Goal: Task Accomplishment & Management: Complete application form

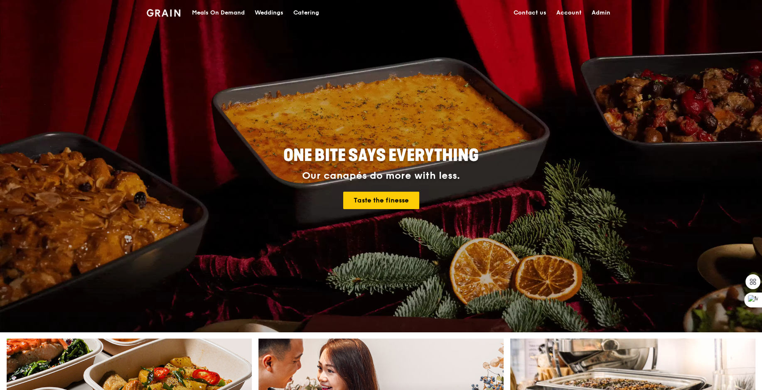
click at [603, 12] on link "Admin" at bounding box center [601, 12] width 29 height 25
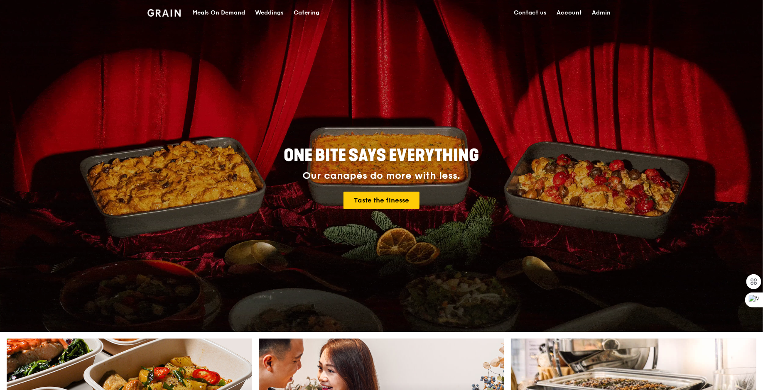
select select "100"
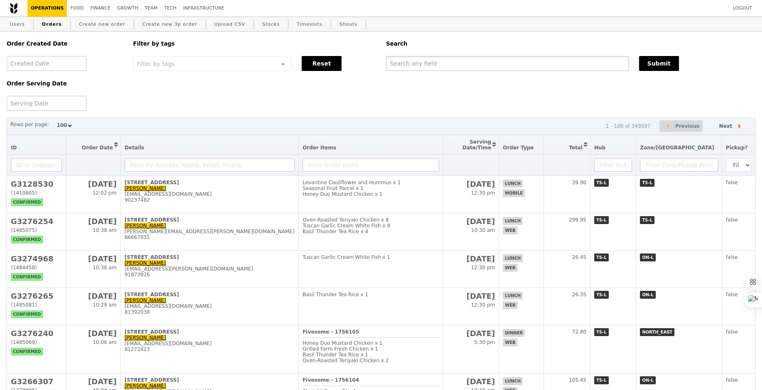
click at [553, 71] on input "text" at bounding box center [507, 63] width 243 height 15
paste input "sharon.quek@ntu.edu.sg"
type input "sharon.quek@ntu.edu.sg"
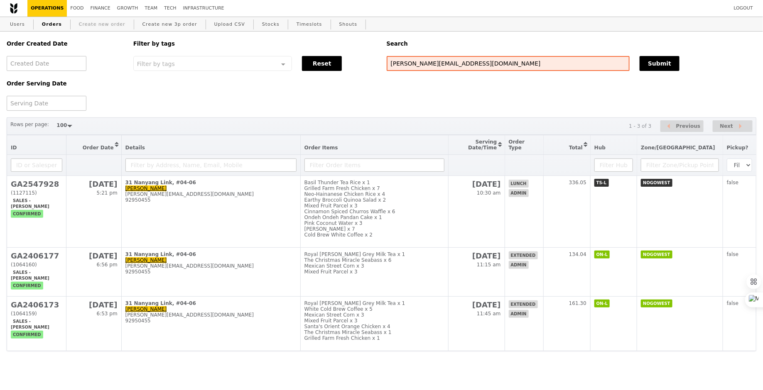
click at [101, 24] on link "Create new order" at bounding box center [102, 24] width 53 height 15
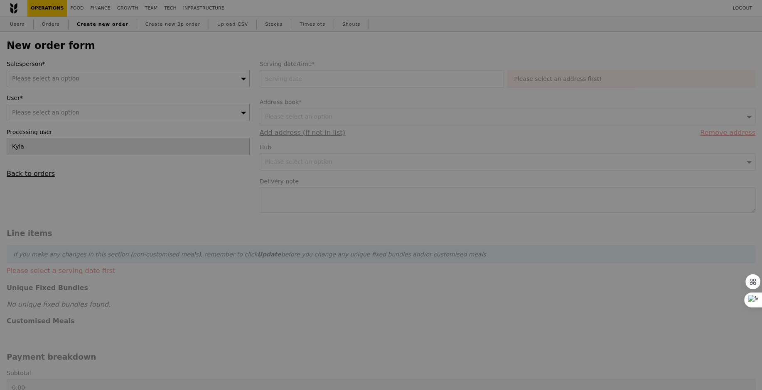
type input "Confirm"
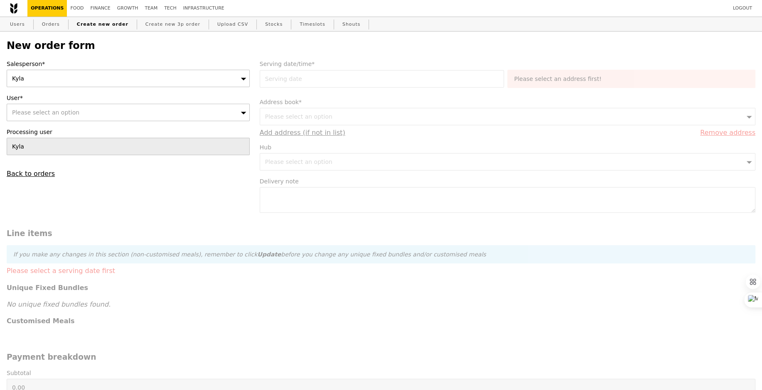
click at [125, 105] on div "Please select an option" at bounding box center [128, 112] width 243 height 17
type input "sharon.quek@ntu.edu.sg"
type input "Confirm"
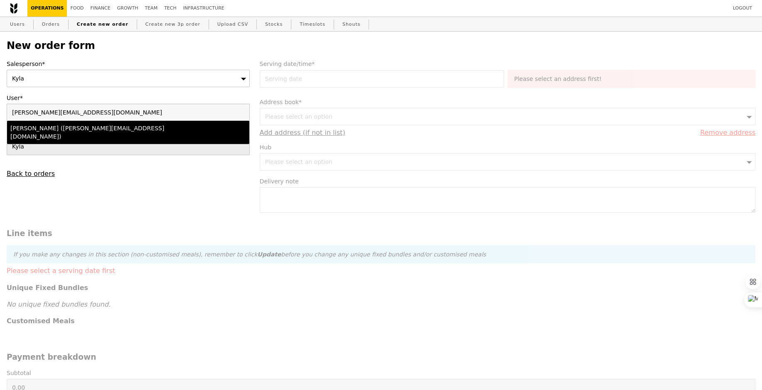
type input "sharon.quek@ntu.edu.sg"
click at [119, 125] on div "Sharon Quek (sharon.quek@ntu.edu.sg)" at bounding box center [98, 132] width 177 height 17
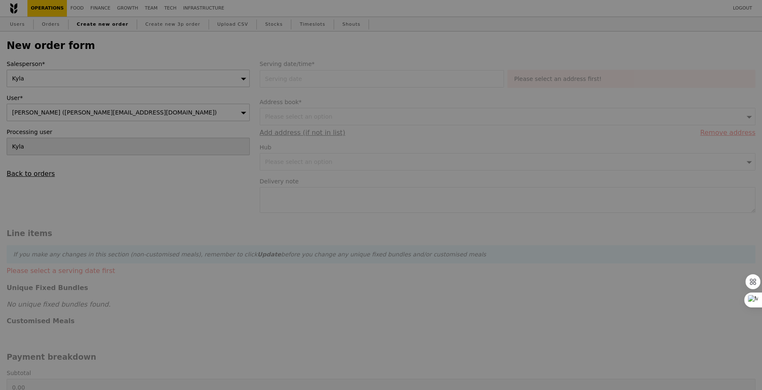
type input "Confirm"
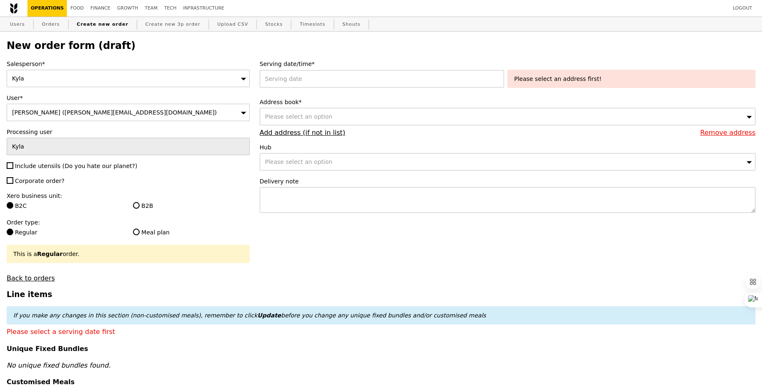
click at [50, 166] on span "Include utensils (Do you hate our planet?)" at bounding box center [76, 166] width 122 height 7
click at [13, 166] on input "Include utensils (Do you hate our planet?)" at bounding box center [10, 165] width 7 height 7
checkbox input "true"
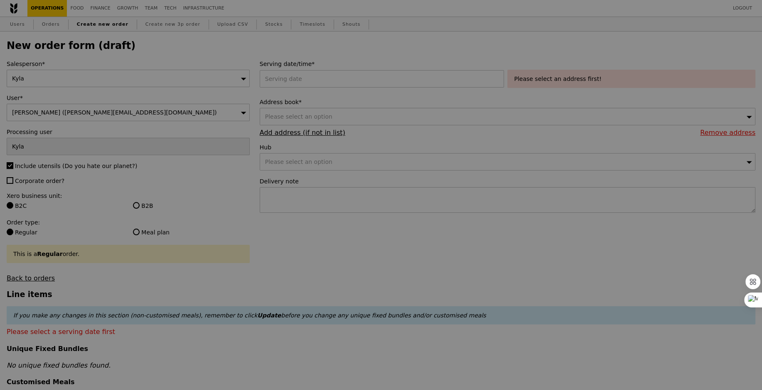
type input "Confirm"
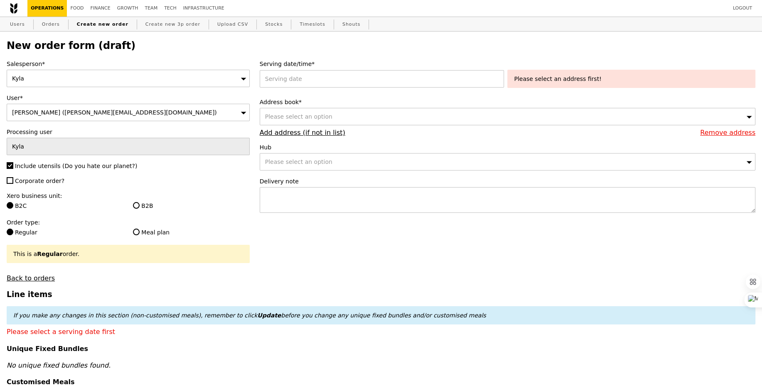
click at [54, 183] on span "Corporate order?" at bounding box center [39, 181] width 49 height 7
click at [13, 183] on input "Corporate order?" at bounding box center [10, 180] width 7 height 7
checkbox input "true"
click at [152, 204] on label "B2B" at bounding box center [191, 206] width 116 height 8
click at [140, 204] on input "B2B" at bounding box center [136, 205] width 7 height 7
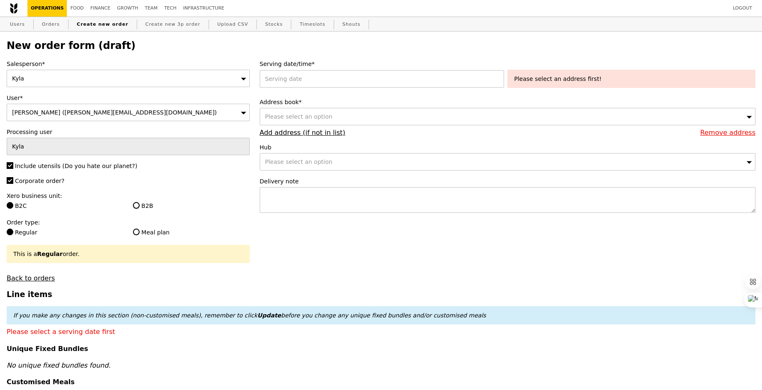
radio input "true"
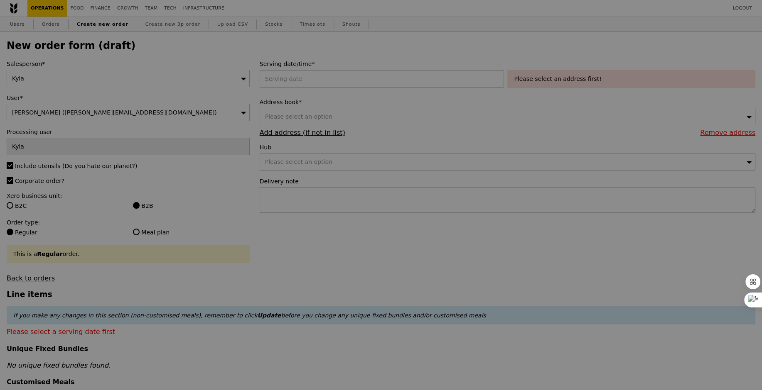
type input "Confirm"
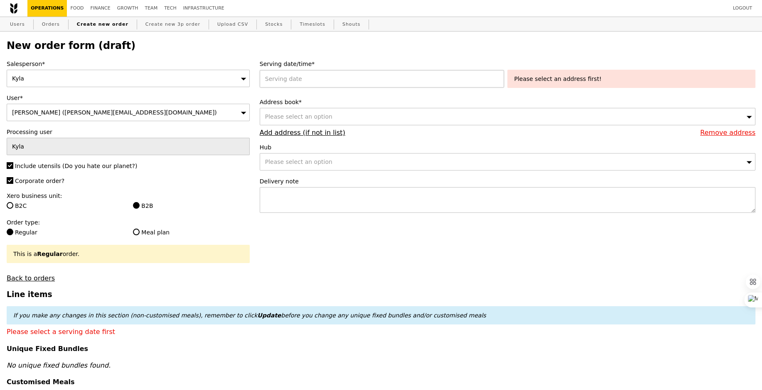
click at [327, 82] on div at bounding box center [384, 78] width 248 height 17
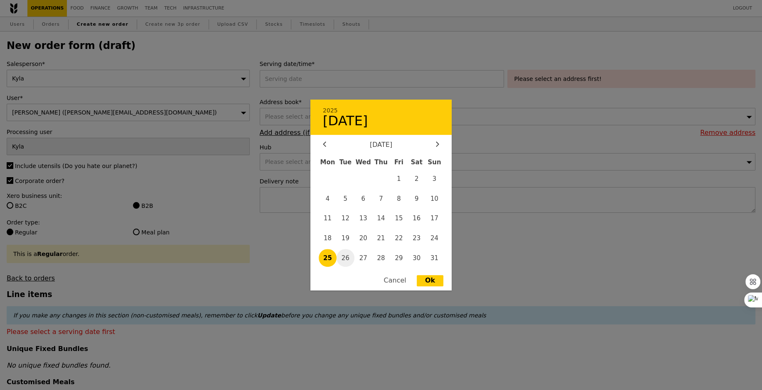
click at [345, 255] on span "26" at bounding box center [345, 258] width 18 height 18
type input "26 Aug 2025"
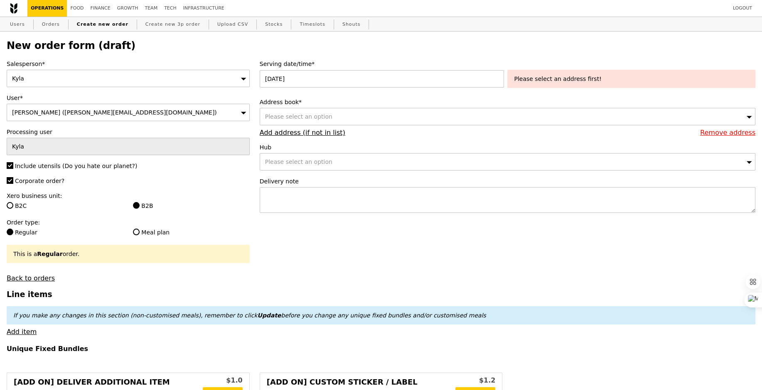
click at [564, 67] on label "Serving date/time*" at bounding box center [508, 64] width 496 height 8
click at [313, 120] on span "Please select an option" at bounding box center [298, 116] width 67 height 7
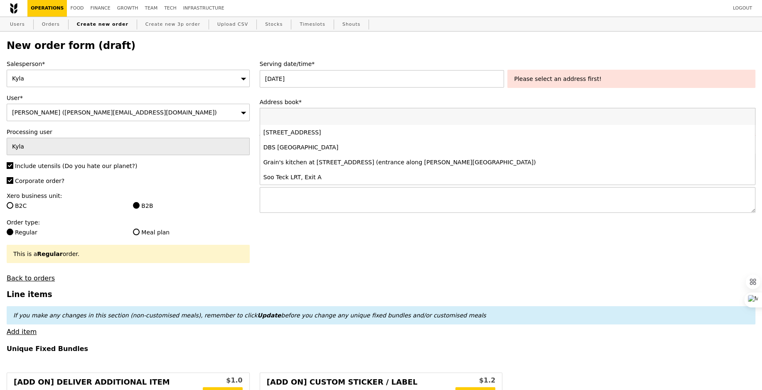
click at [314, 128] on li "31 Nanyang Link, #04-06, Singapore 637718" at bounding box center [507, 132] width 495 height 15
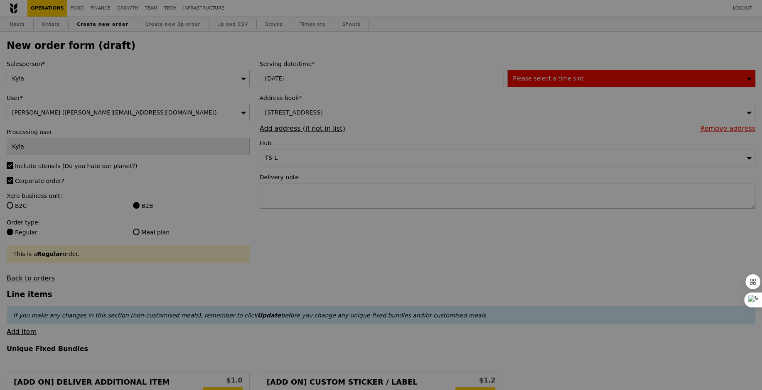
type input "Confirm"
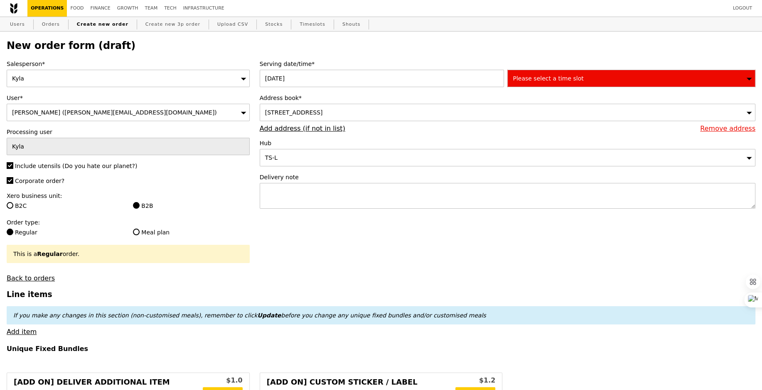
click at [609, 79] on div "Please select a time slot" at bounding box center [631, 78] width 248 height 17
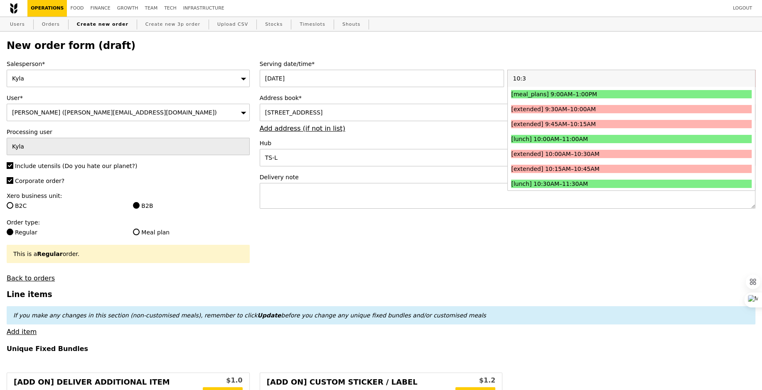
type input "10:30"
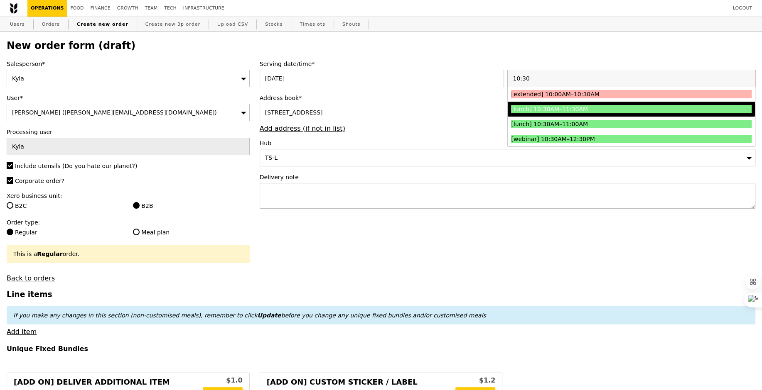
click at [584, 108] on div "[lunch] 10:30AM–11:30AM" at bounding box center [601, 109] width 180 height 8
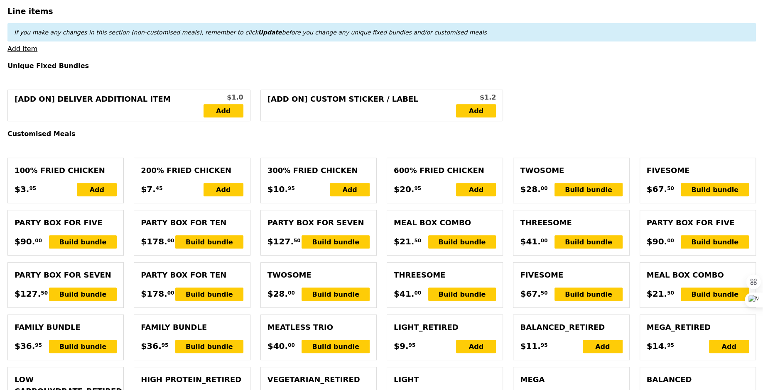
scroll to position [297, 0]
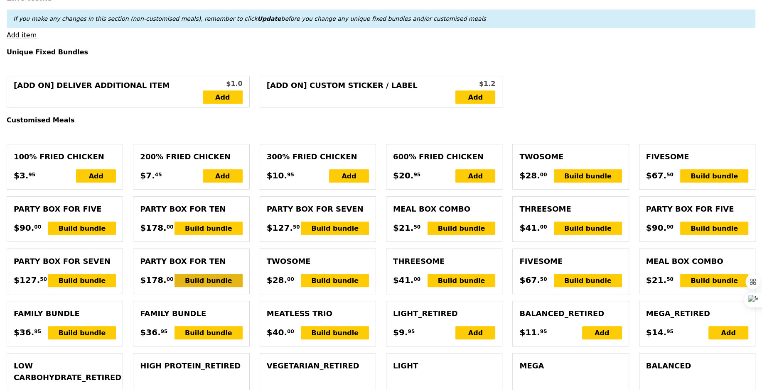
click at [225, 275] on div "Build bundle" at bounding box center [208, 280] width 68 height 13
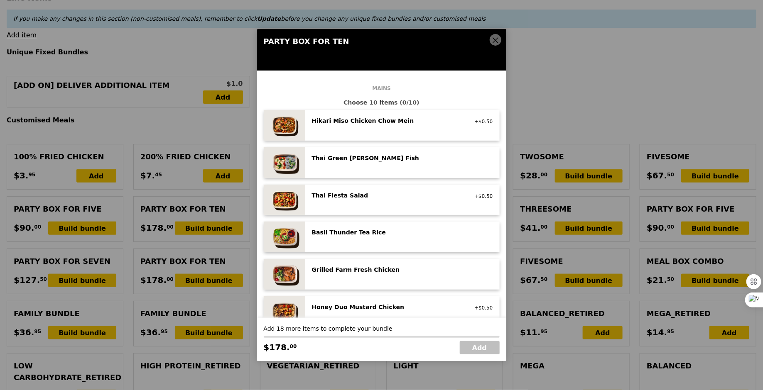
scroll to position [113, 0]
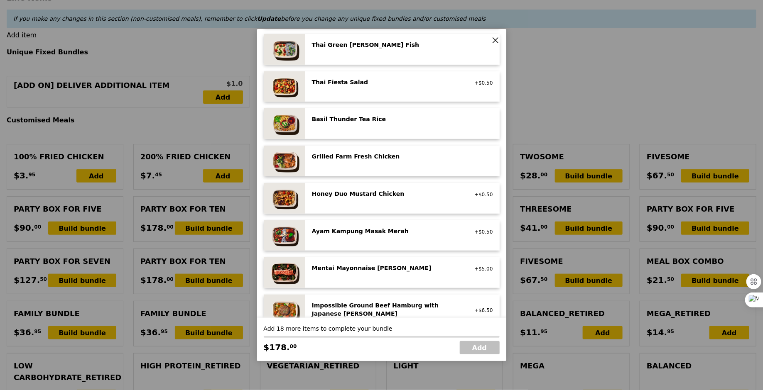
click at [381, 156] on div "Grilled Farm Fresh Chicken" at bounding box center [386, 156] width 149 height 8
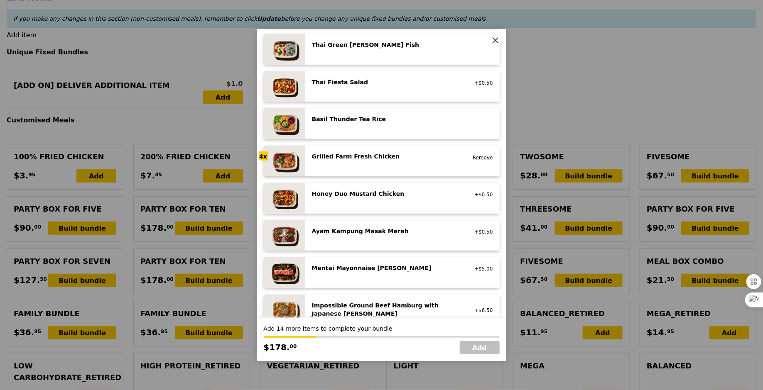
click at [381, 156] on div "Grilled Farm Fresh Chicken" at bounding box center [386, 156] width 149 height 8
click at [383, 192] on div "Honey Duo Mustard Chicken" at bounding box center [386, 194] width 149 height 8
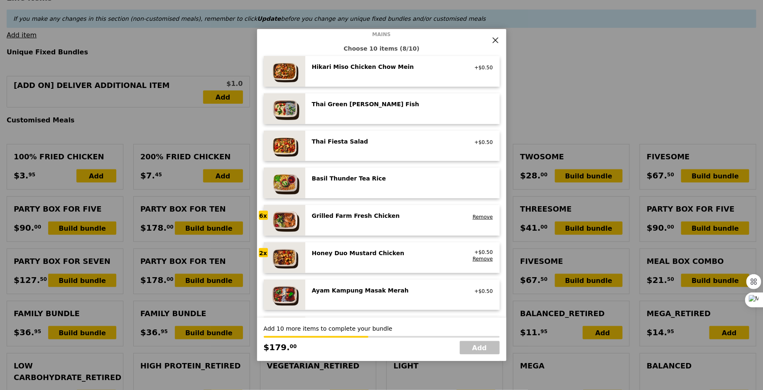
scroll to position [29, 0]
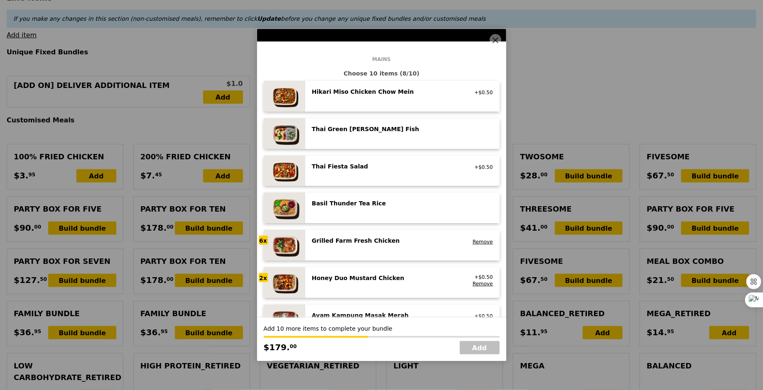
click at [494, 38] on icon at bounding box center [495, 40] width 7 height 7
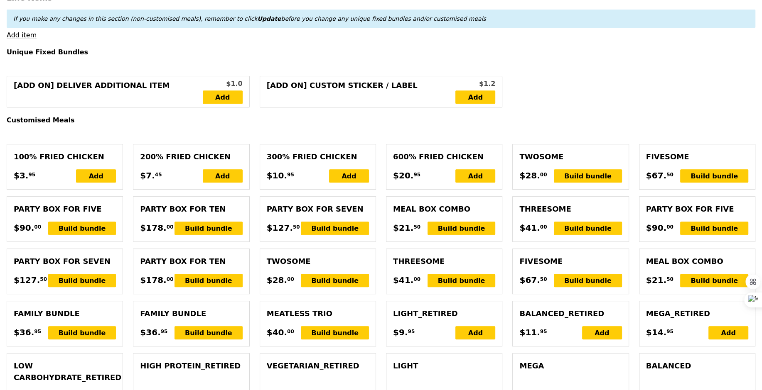
click at [189, 237] on div "Party Box for Ten choice of ten mains and eight sides or desserts $178. 00 Buil…" at bounding box center [190, 219] width 115 height 45
click at [193, 232] on div "Build bundle" at bounding box center [208, 228] width 68 height 13
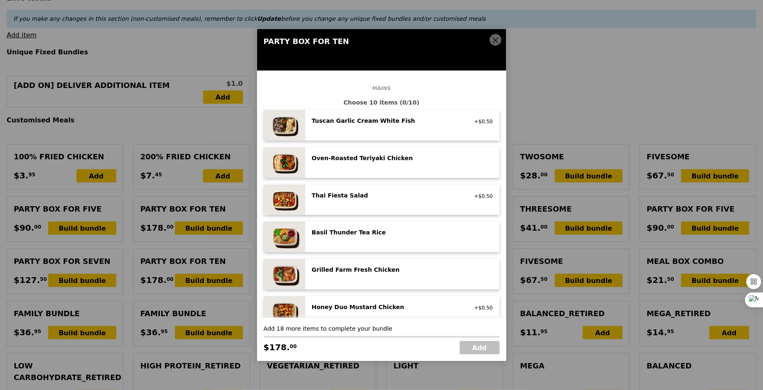
click at [375, 274] on div "Grilled Farm Fresh Chicken" at bounding box center [386, 270] width 149 height 8
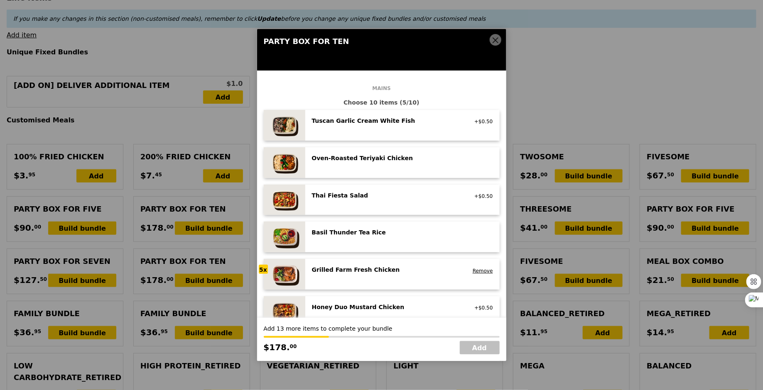
click at [375, 274] on div "Grilled Farm Fresh Chicken" at bounding box center [386, 270] width 149 height 8
click at [365, 308] on div "Honey Duo Mustard Chicken" at bounding box center [386, 307] width 149 height 8
click at [366, 134] on div "Tuscan Garlic Cream White Fish pescatarian, contains allium, dairy, soy +$0.50" at bounding box center [402, 125] width 194 height 31
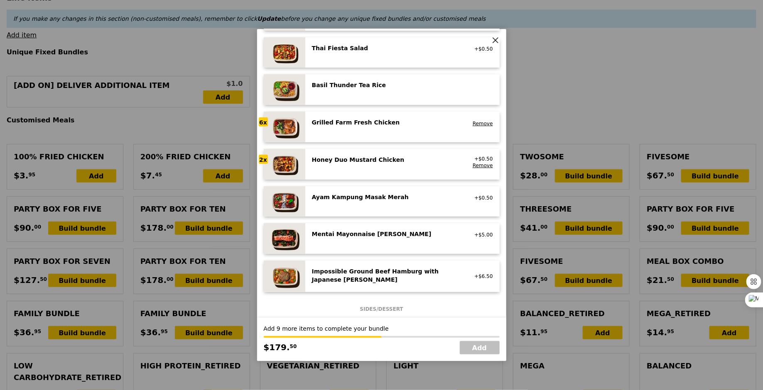
scroll to position [148, 0]
click at [370, 252] on div "Mentai Mayonnaise Aburi Salmon pescatarian, contains egg, soy, wheat +$5.00" at bounding box center [402, 238] width 194 height 31
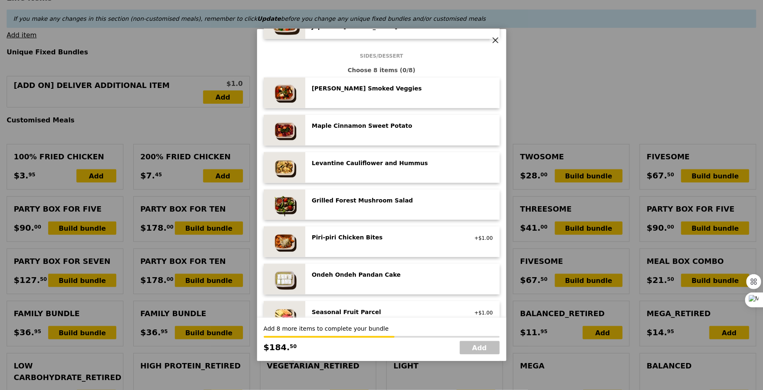
click at [391, 81] on div "Rosemary Smoked Veggies low carb, vegan" at bounding box center [402, 93] width 194 height 31
click at [391, 81] on div "Rosemary Smoked Veggies low carb, vegan Remove" at bounding box center [402, 93] width 194 height 31
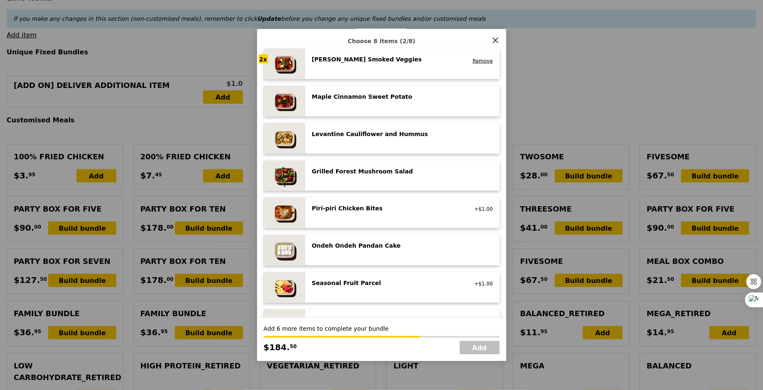
click at [370, 288] on div "Seasonal Fruit Parcel vegan" at bounding box center [386, 284] width 159 height 10
click at [370, 288] on div "Seasonal Fruit Parcel vegan" at bounding box center [386, 285] width 159 height 13
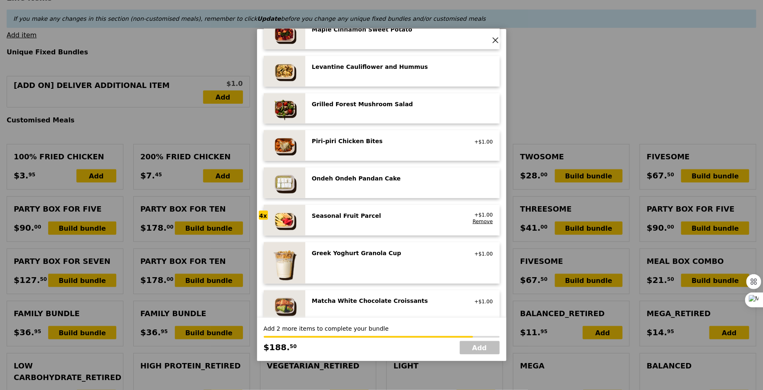
scroll to position [604, 0]
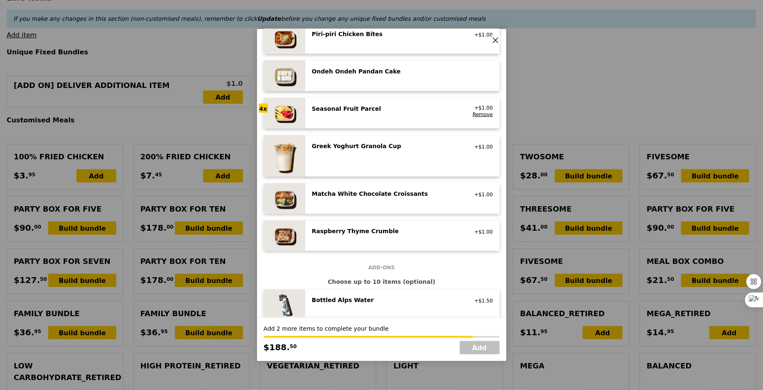
click at [399, 159] on div "Greek Yoghurt Granola Cup vegetarian, contains dairy, nuts +$1.00" at bounding box center [402, 156] width 181 height 28
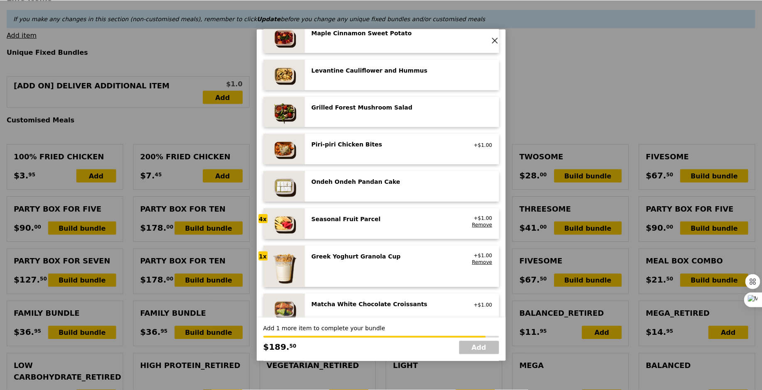
scroll to position [493, 0]
click at [413, 72] on div "Levantine Cauliflower and Hummus" at bounding box center [386, 71] width 149 height 8
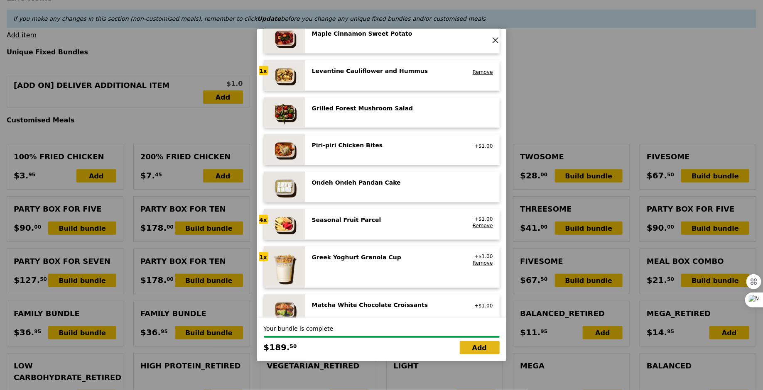
click at [485, 344] on link "Add" at bounding box center [480, 347] width 40 height 13
type input "Loading..."
type input "189.50"
type input "6.28"
type input "6.85"
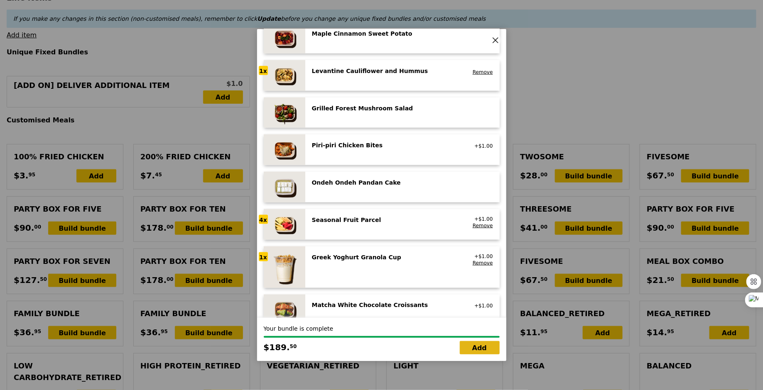
type input "196.35"
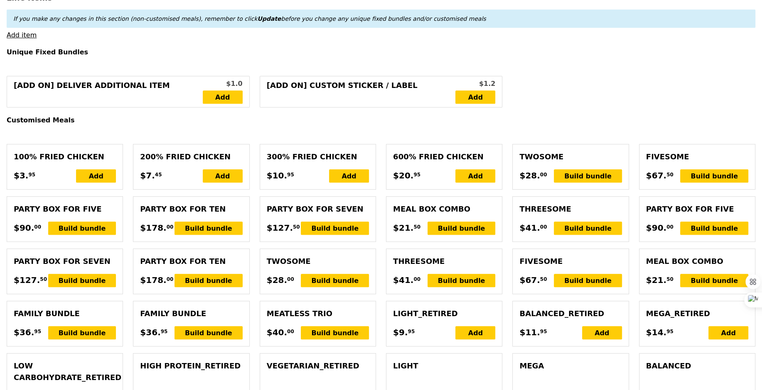
type input "Confirm"
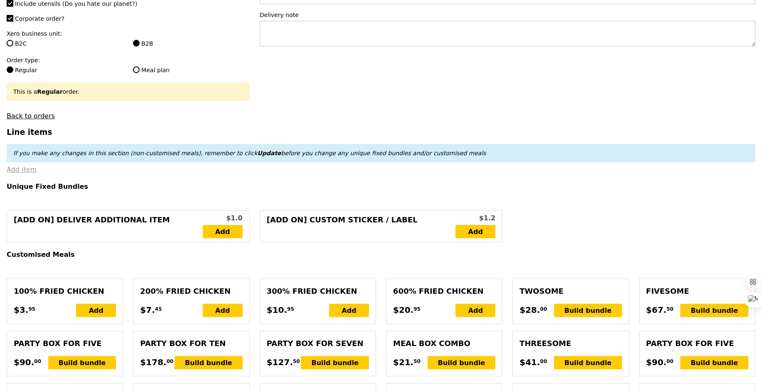
click at [30, 167] on link "Add item" at bounding box center [22, 170] width 30 height 8
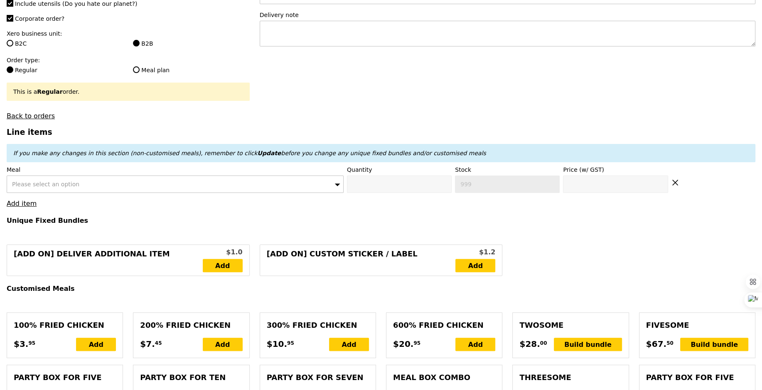
click at [50, 187] on div "Please select an option" at bounding box center [175, 184] width 337 height 17
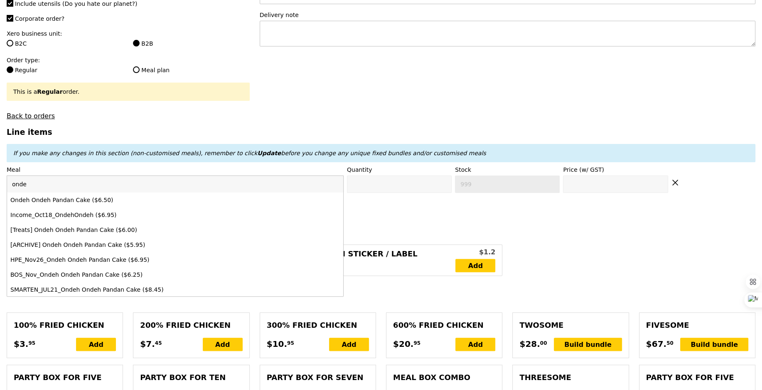
type input "ondeh"
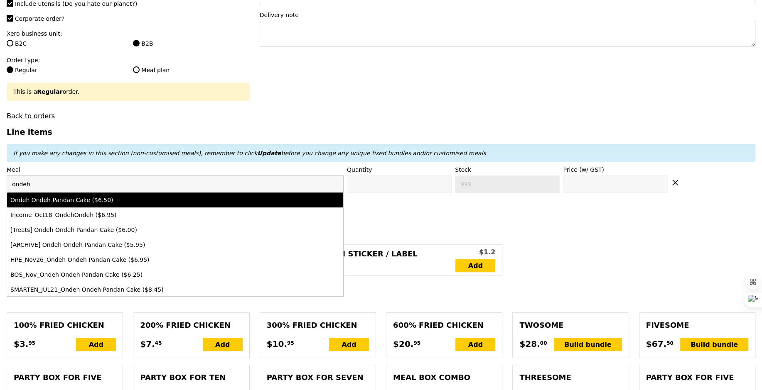
click at [65, 197] on div "Ondeh Ondeh Pandan Cake ($6.50)" at bounding box center [133, 200] width 247 height 8
type input "Confirm anyway"
type input "0"
type input "481"
type input "6.5"
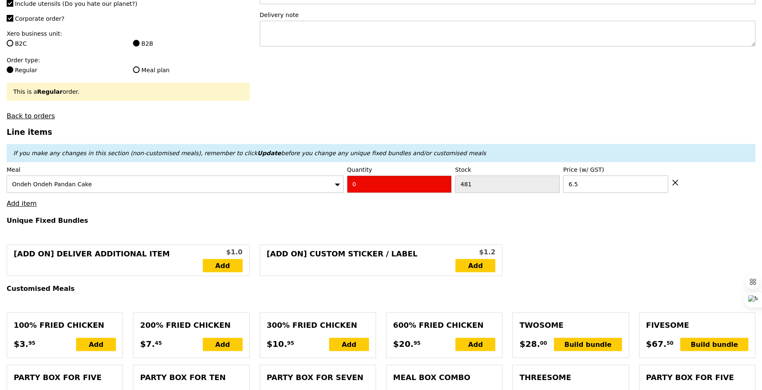
click at [384, 187] on input "0" at bounding box center [399, 184] width 105 height 17
type input "Confirm"
type input "2"
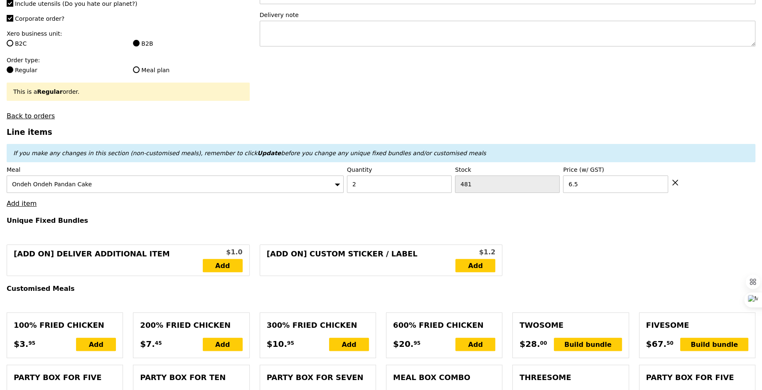
type input "Loading..."
type input "202.50"
type input "5.09"
type input "5.55"
type input "208.05"
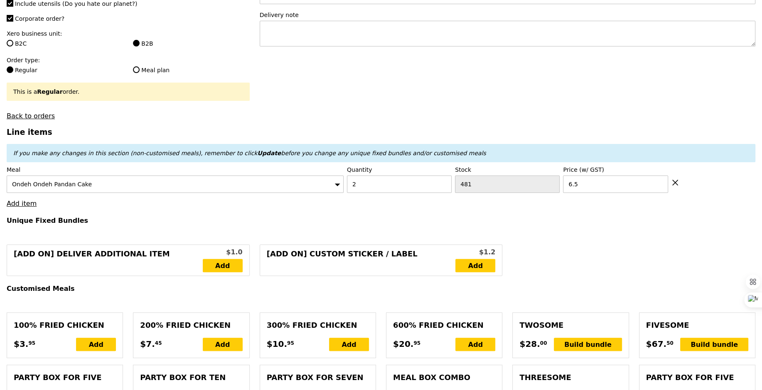
type input "Confirm"
click at [16, 201] on link "Add item" at bounding box center [22, 204] width 30 height 8
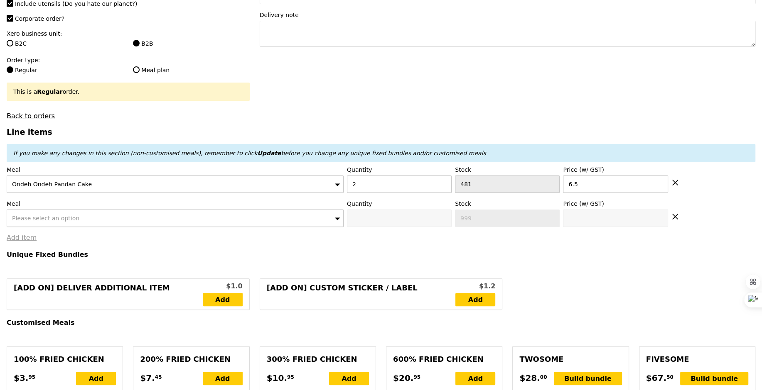
click at [114, 211] on div "Please select an option" at bounding box center [175, 218] width 337 height 17
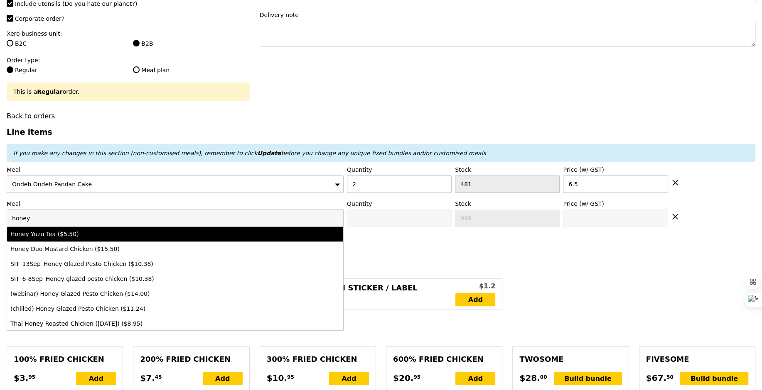
type input "honey"
click at [120, 230] on div "Honey Yuzu Tea ($5.50)" at bounding box center [133, 234] width 247 height 8
type input "Confirm anyway"
type input "0"
type input "470"
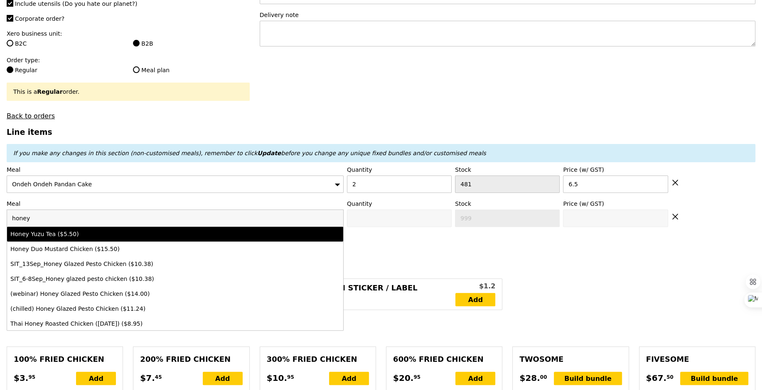
type input "5.5"
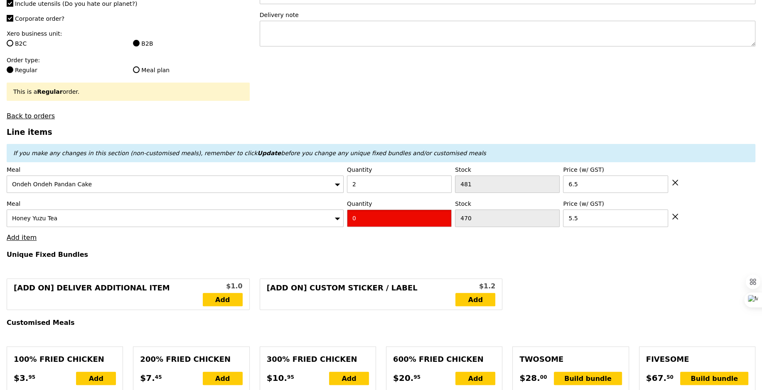
click at [376, 221] on input "0" at bounding box center [399, 218] width 105 height 17
type input "Confirm"
type input "4"
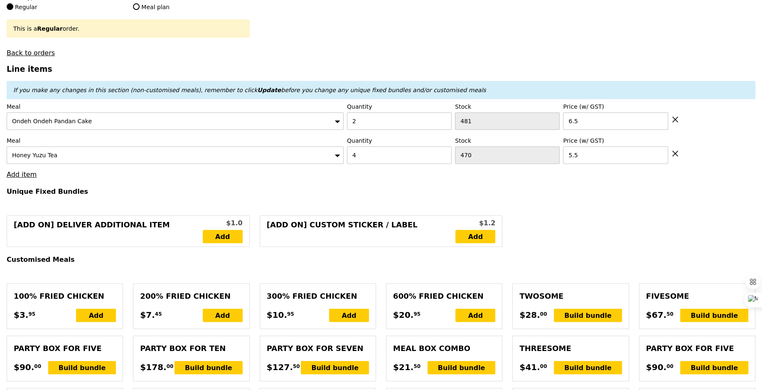
scroll to position [250, 0]
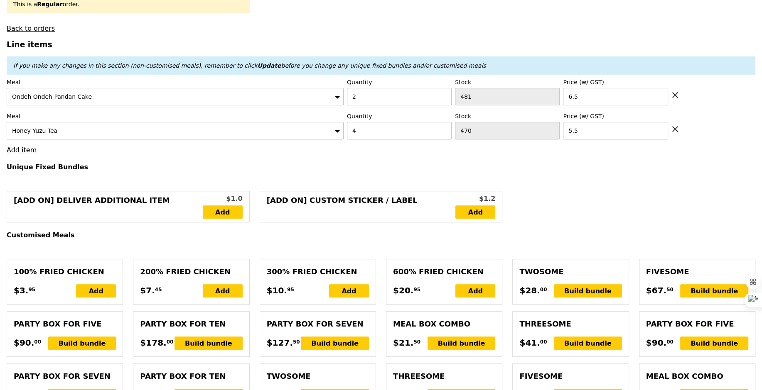
type input "Loading..."
type input "224.50"
type input "3.62"
type input "3.95"
type input "228.45"
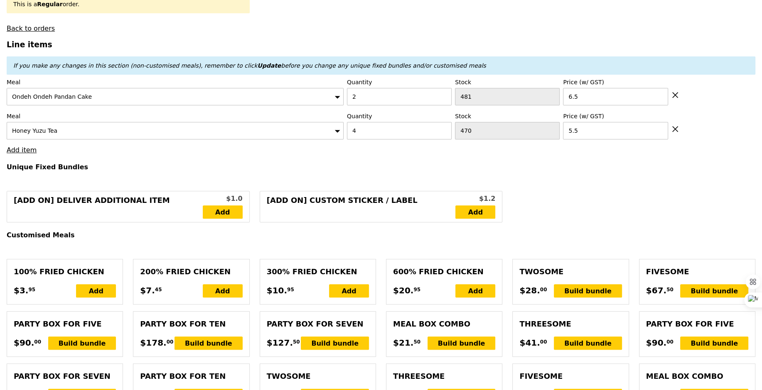
type input "Confirm"
click at [23, 149] on link "Add item" at bounding box center [22, 150] width 30 height 8
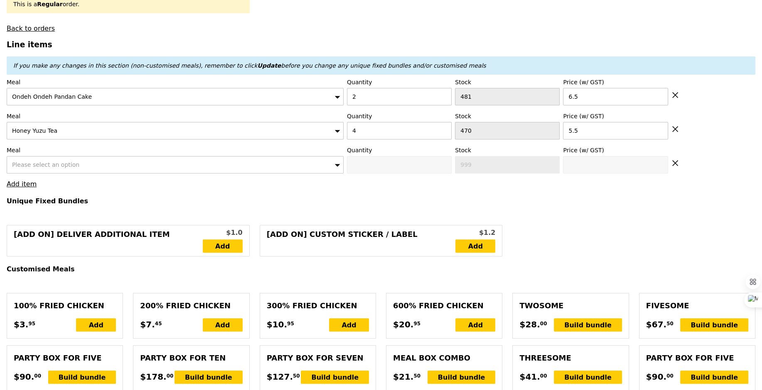
click at [56, 165] on span "Please select an option" at bounding box center [45, 165] width 67 height 7
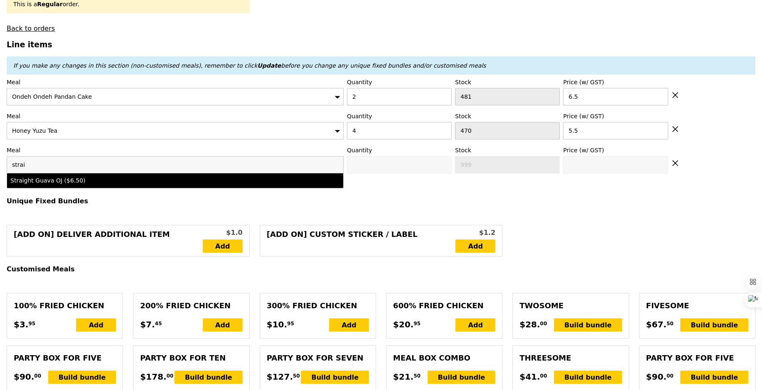
type input "strai"
click at [100, 179] on div "Straight Guava OJ ($6.50)" at bounding box center [133, 181] width 247 height 8
type input "Confirm anyway"
type input "0"
type input "498"
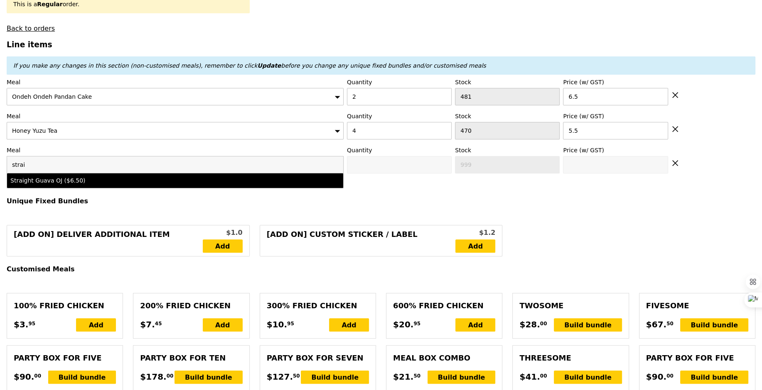
type input "6.5"
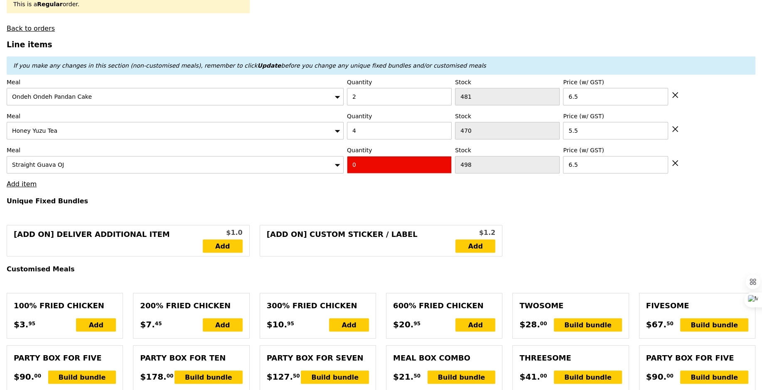
click at [403, 156] on input "0" at bounding box center [399, 164] width 105 height 17
type input "Confirm"
type input "2"
type input "Loading..."
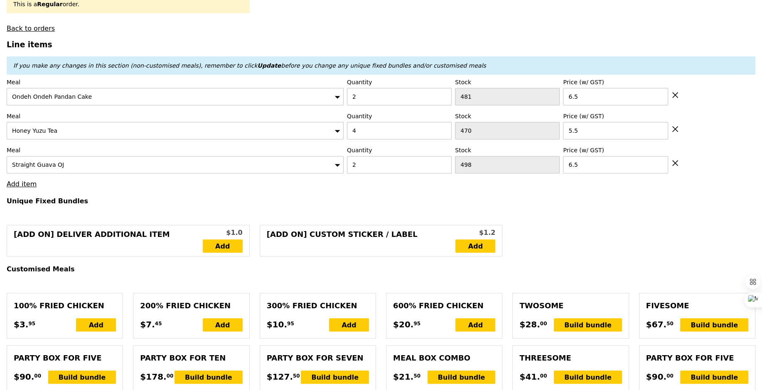
type input "237.50"
type input "241.45"
type input "Confirm"
click at [20, 185] on link "Add item" at bounding box center [22, 184] width 30 height 8
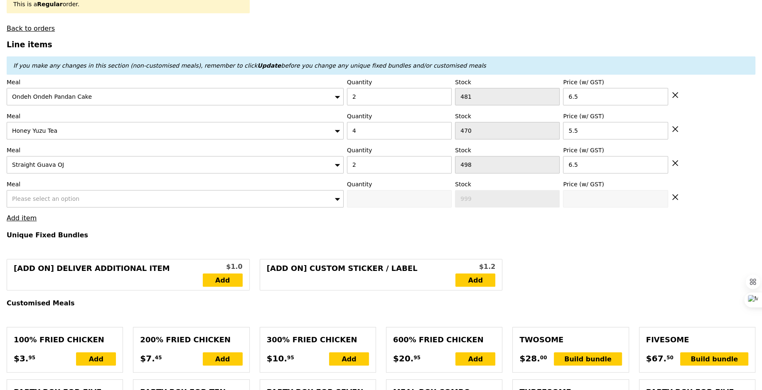
click at [97, 203] on div "Please select an option" at bounding box center [175, 198] width 337 height 17
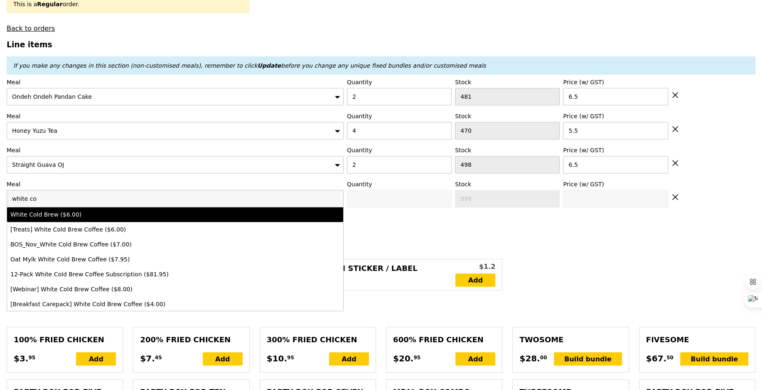
type input "white co"
click at [98, 216] on div "White Cold Brew ($6.00)" at bounding box center [133, 215] width 247 height 8
type input "Confirm anyway"
type input "0"
type input "495"
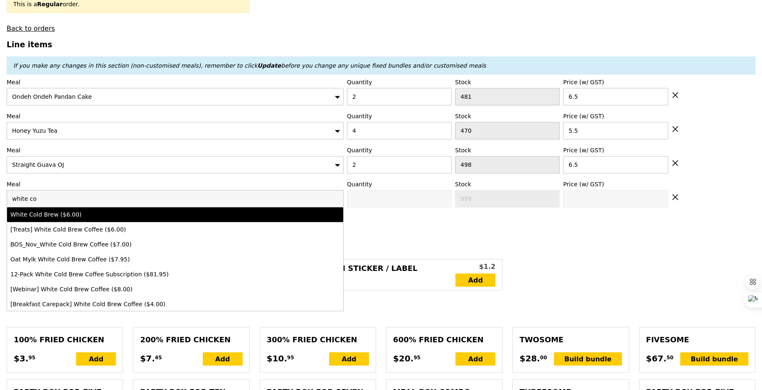
type input "6.0"
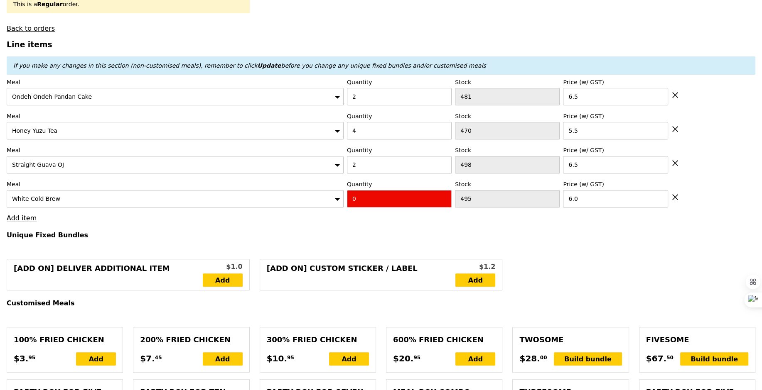
click at [366, 193] on input "0" at bounding box center [399, 198] width 105 height 17
type input "Confirm"
type input "1"
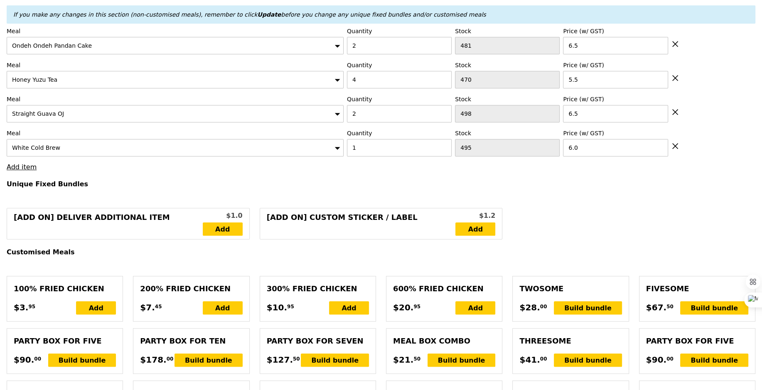
scroll to position [302, 0]
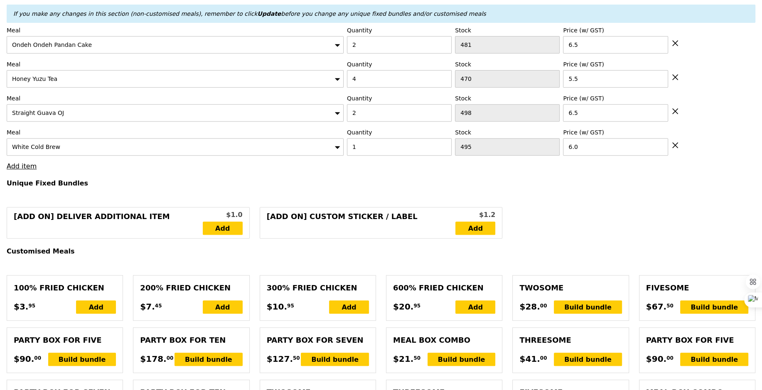
type input "Loading..."
type input "243.50"
type input "247.45"
type input "Confirm"
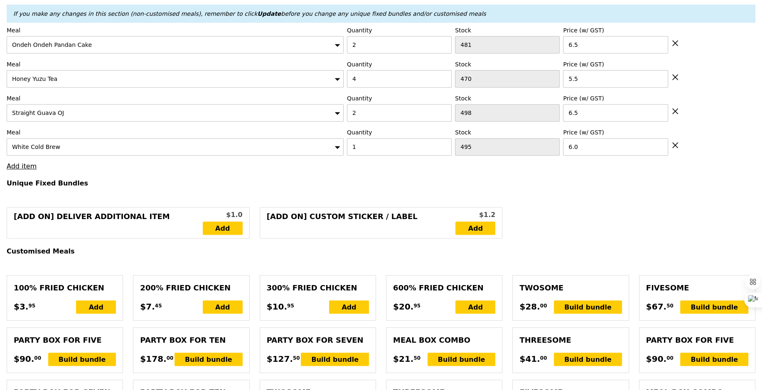
click at [19, 166] on link "Add item" at bounding box center [22, 166] width 30 height 8
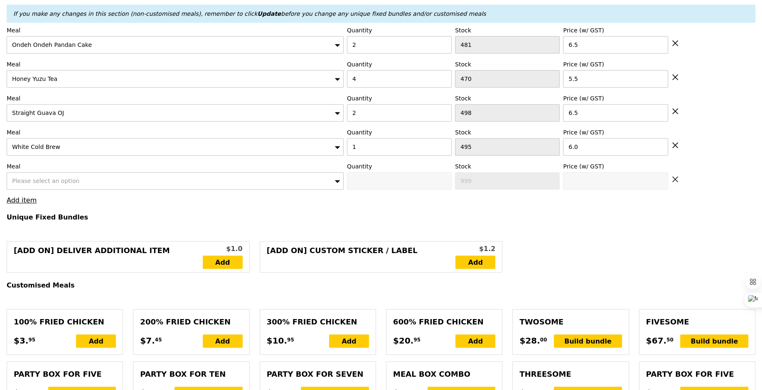
click at [49, 178] on span "Please select an option" at bounding box center [45, 181] width 67 height 7
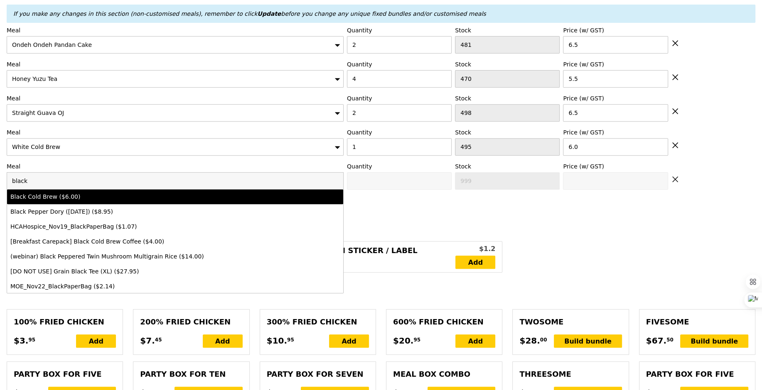
type input "black"
click at [55, 193] on div "Black Cold Brew ($6.00)" at bounding box center [133, 197] width 247 height 8
type input "Confirm anyway"
type input "0"
type input "495"
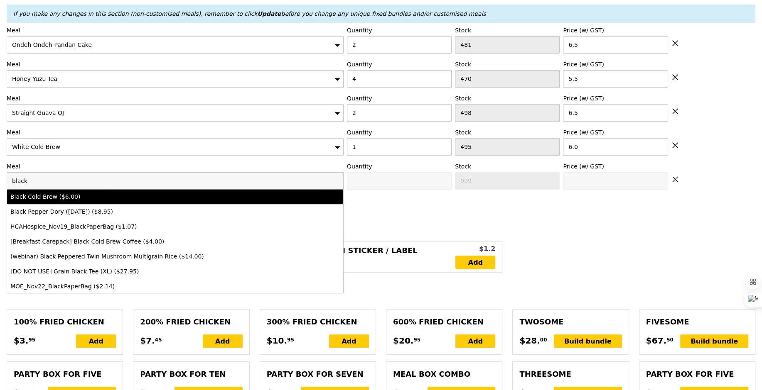
type input "6.0"
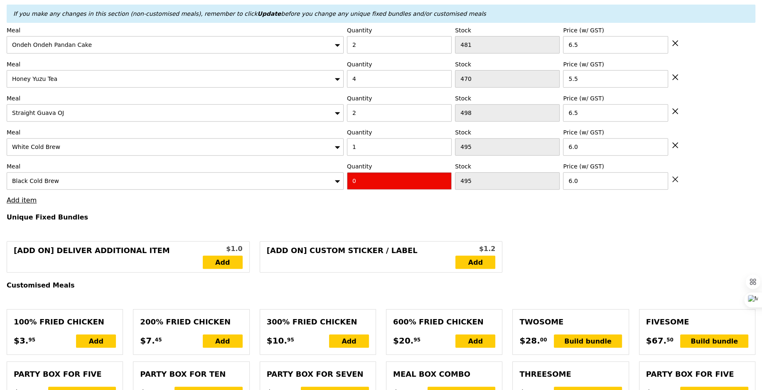
click at [383, 179] on input "0" at bounding box center [399, 180] width 105 height 17
type input "Confirm"
type input "2"
type input "Loading..."
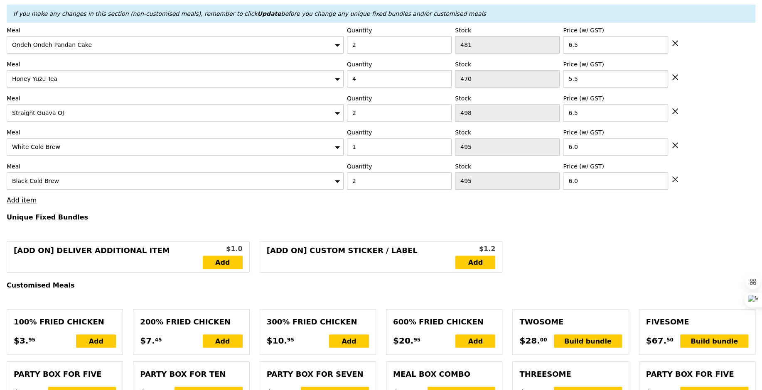
type input "255.50"
type input "259.45"
click at [23, 196] on link "Add item" at bounding box center [22, 200] width 30 height 8
type input "Confirm"
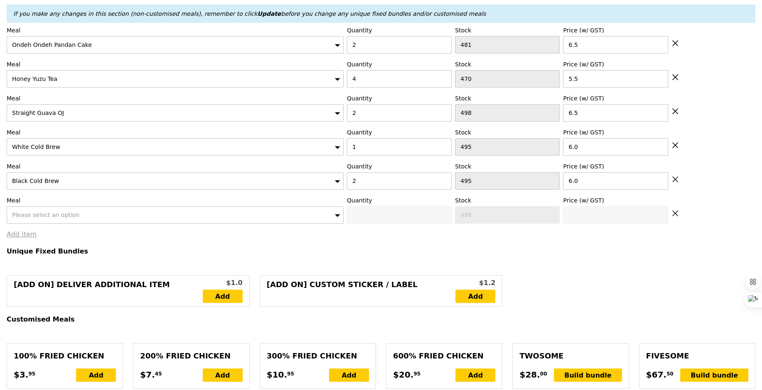
click at [58, 206] on div "Please select an option" at bounding box center [175, 214] width 337 height 17
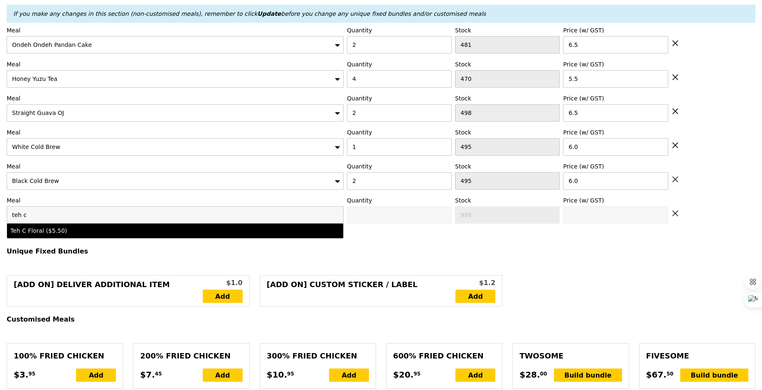
type input "teh c"
click at [64, 228] on div "Teh C Floral ($5.50)" at bounding box center [133, 231] width 247 height 8
type input "Confirm anyway"
type input "0"
type input "478"
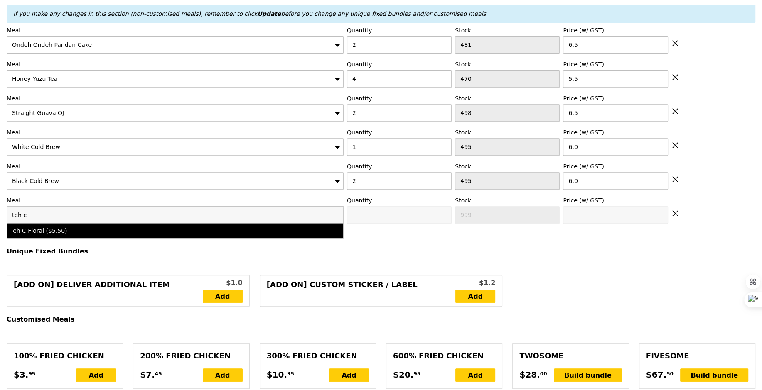
type input "5.5"
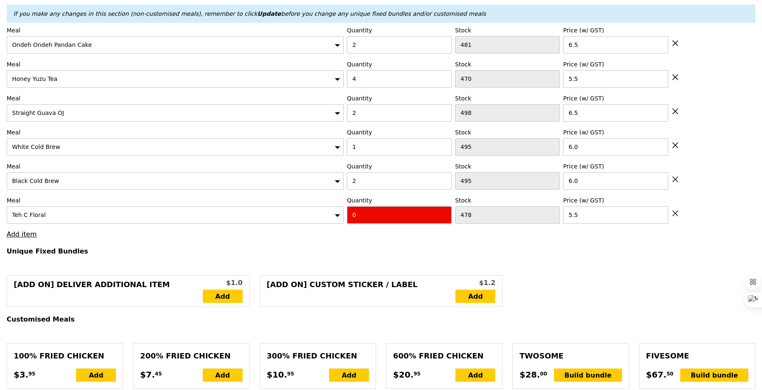
click at [380, 209] on input "0" at bounding box center [399, 214] width 105 height 17
type input "Confirm"
type input "1"
click at [373, 248] on h4 "Unique Fixed Bundles" at bounding box center [381, 252] width 749 height 8
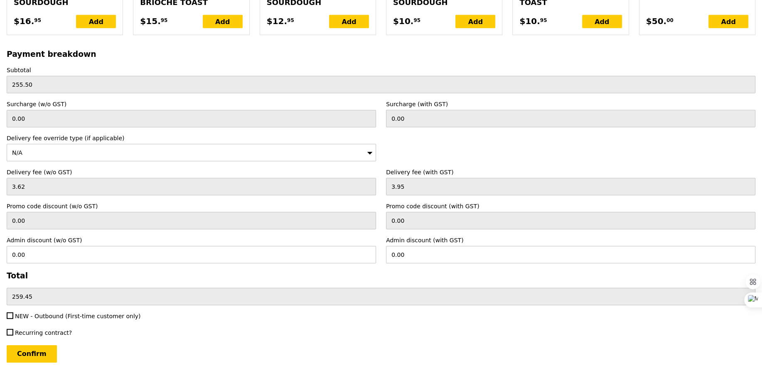
type input "Loading..."
type input "261.00"
type input "264.95"
click at [50, 346] on input "Confirm" at bounding box center [32, 354] width 50 height 17
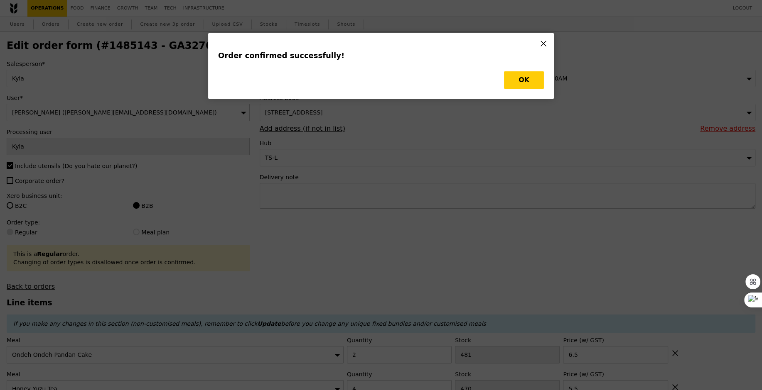
type input "Loading..."
checkbox input "false"
type input "1"
type input "478"
type input "5.50"
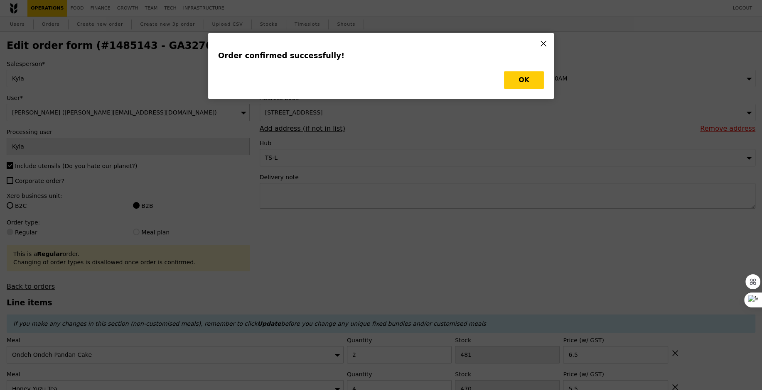
type input "2"
type input "495"
type input "6.00"
type input "1"
type input "495"
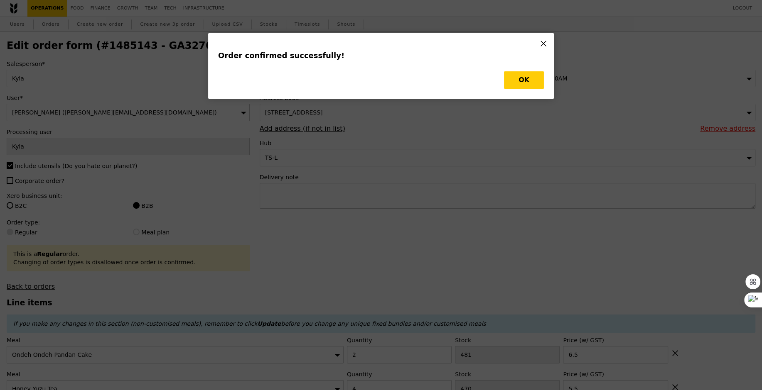
type input "6.00"
type input "2"
type input "498"
type input "6.50"
type input "4"
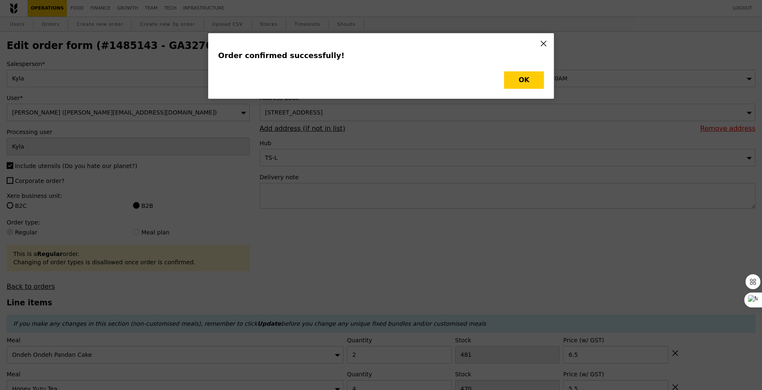
type input "470"
type input "5.50"
type input "2"
type input "481"
type input "6.50"
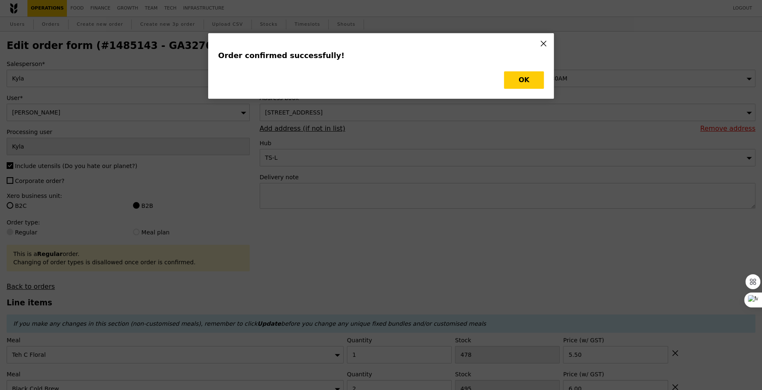
type input "477"
type input "493"
type input "494"
type input "496"
type input "466"
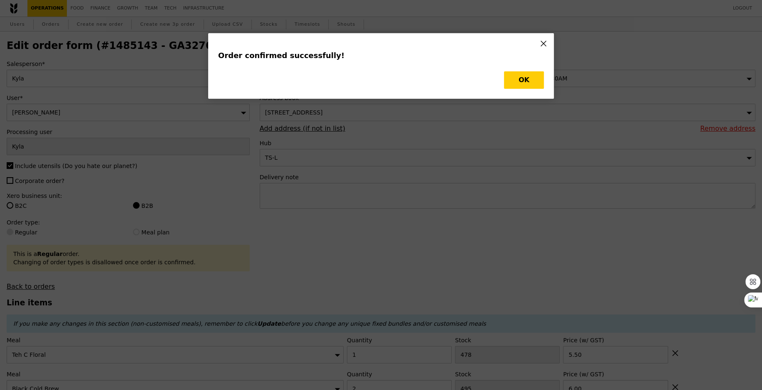
type input "479"
type input "Update"
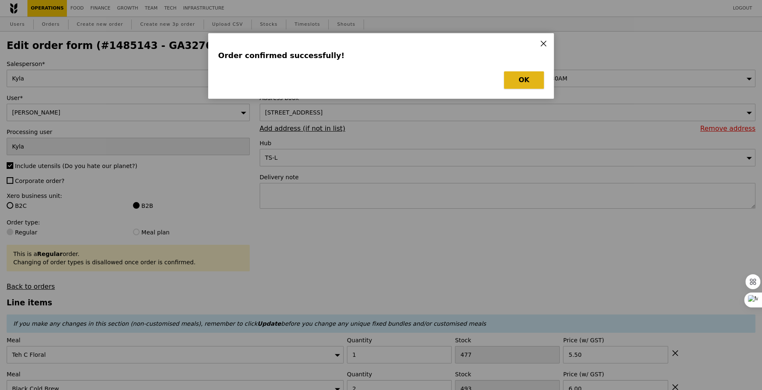
click at [520, 74] on button "OK" at bounding box center [524, 79] width 40 height 17
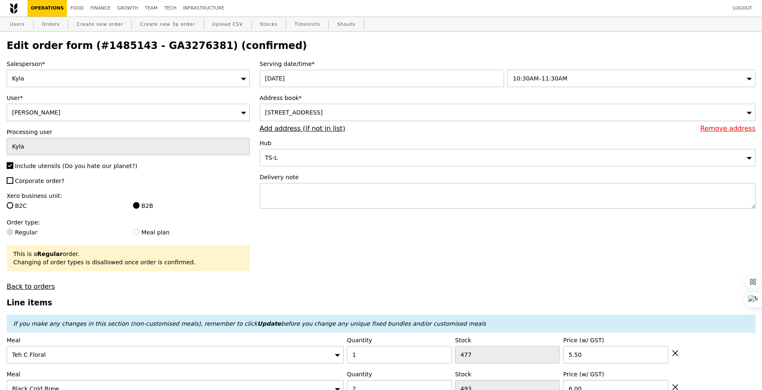
click at [179, 40] on h2 "Edit order form (#1485143 - GA3276381) (confirmed)" at bounding box center [381, 46] width 749 height 12
copy h2 "GA3276381"
click at [50, 22] on link "Orders" at bounding box center [51, 24] width 25 height 15
select select "100"
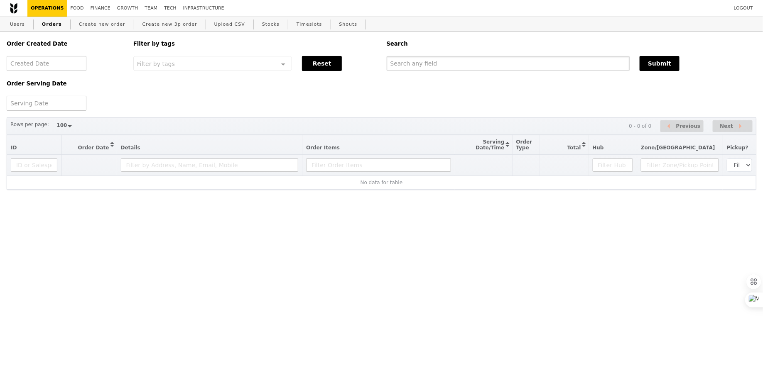
click at [458, 66] on input "text" at bounding box center [508, 63] width 243 height 15
paste input "GA3276381"
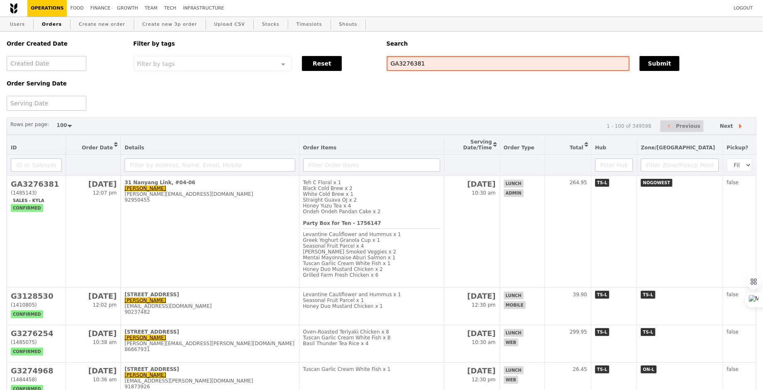
type input "GA3276381"
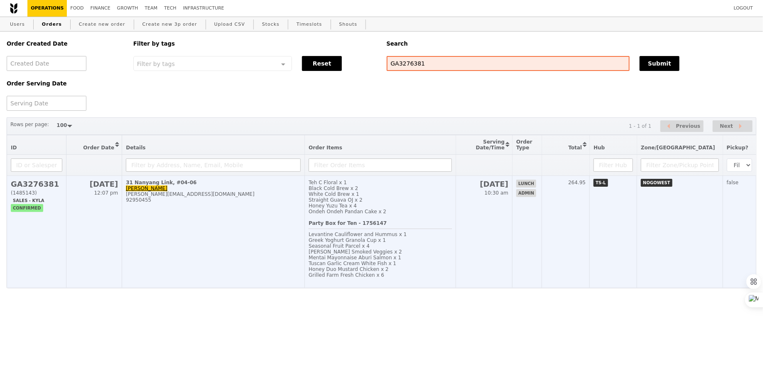
click at [420, 206] on div "Honey Yuzu Tea x 4" at bounding box center [380, 206] width 143 height 6
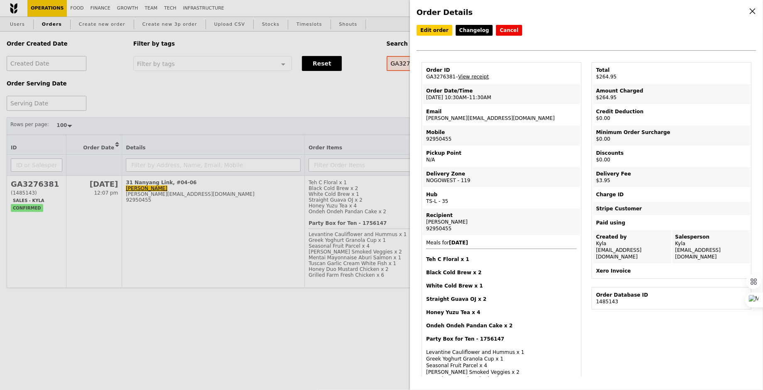
click at [448, 118] on td "Email sharon.quek@ntu.edu.sg" at bounding box center [501, 115] width 157 height 20
copy td "sharon.quek@ntu.edu.sg"
click at [314, 86] on div "Order Details Edit order Changelog Cancel Order ID GA3276381 – View receipt Ord…" at bounding box center [381, 195] width 763 height 390
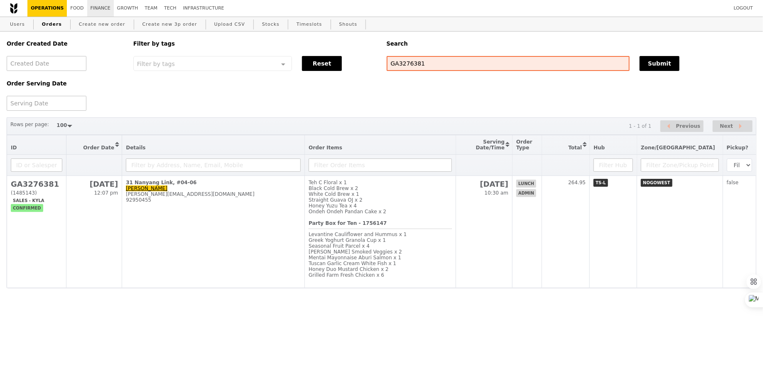
click at [92, 8] on link "Finance" at bounding box center [100, 8] width 27 height 17
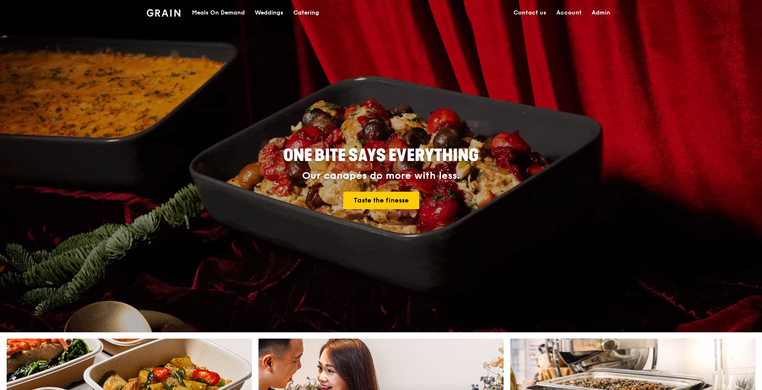
click at [234, 14] on div "Meals On Demand" at bounding box center [218, 12] width 53 height 25
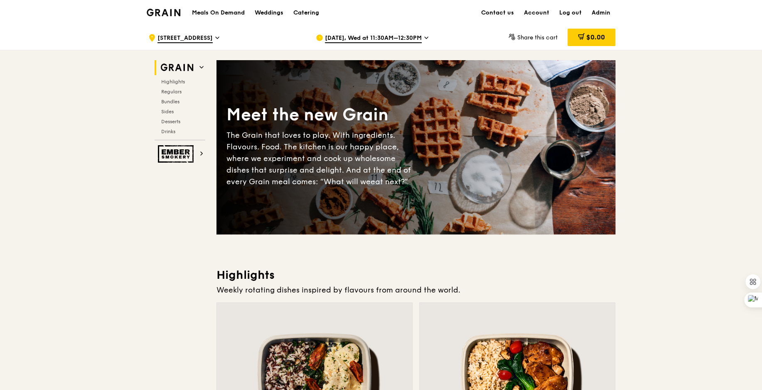
click at [391, 44] on div "[DATE], Wed at 11:30AM–12:30PM" at bounding box center [393, 37] width 154 height 25
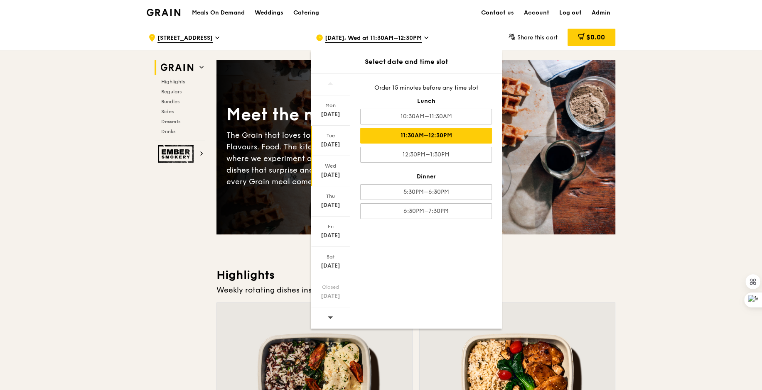
click at [334, 142] on div "[DATE]" at bounding box center [330, 145] width 37 height 8
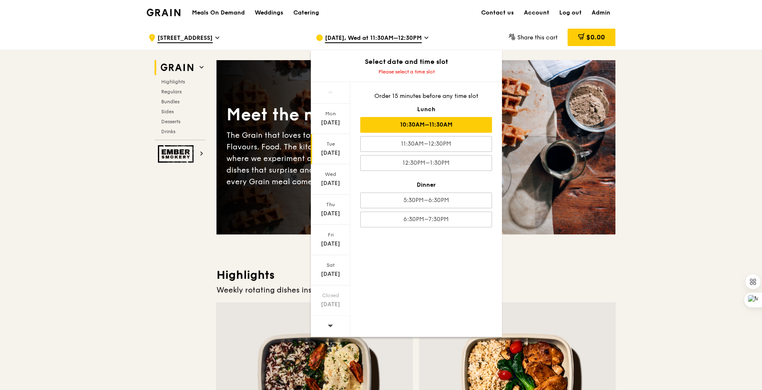
click at [406, 124] on div "10:30AM–11:30AM" at bounding box center [426, 125] width 132 height 16
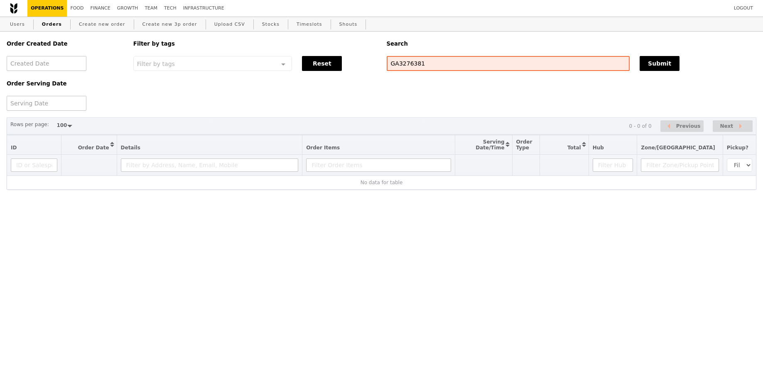
select select "100"
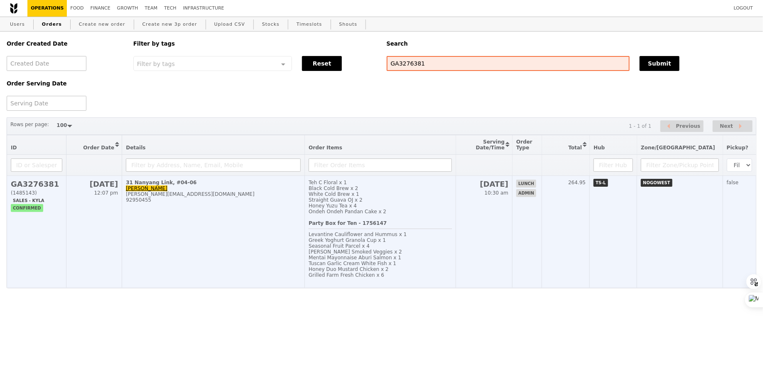
click at [235, 203] on div "92950455" at bounding box center [213, 200] width 175 height 6
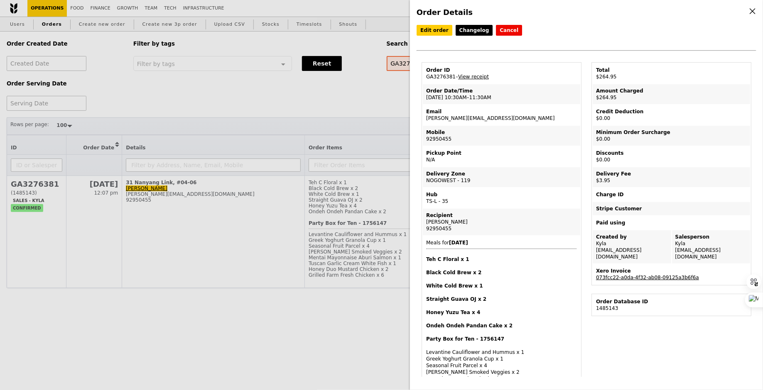
click at [661, 275] on link "073fcc22-a0da-4f32-ab08-09125a3b6f6a" at bounding box center [647, 278] width 103 height 6
